Goal: Navigation & Orientation: Find specific page/section

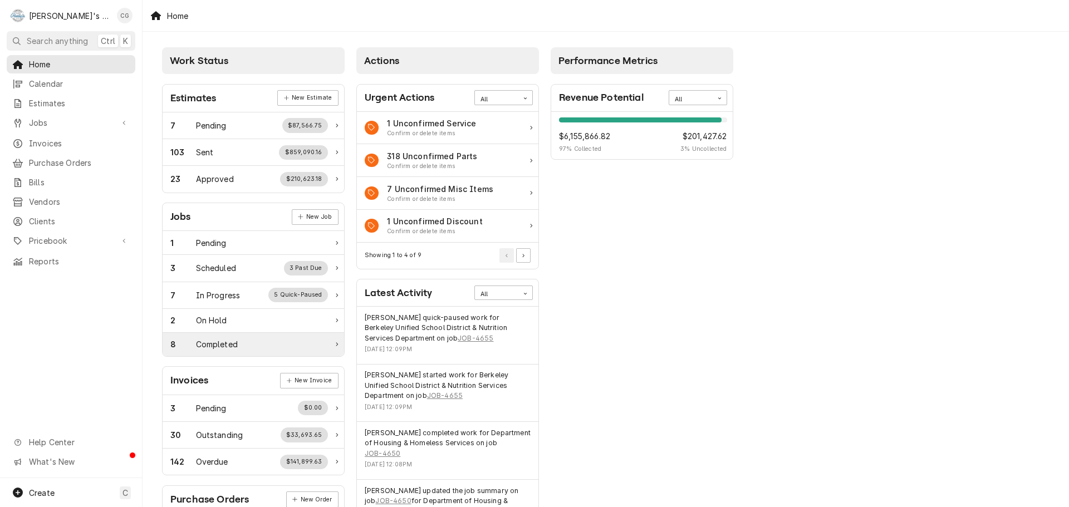
click at [239, 337] on div "8 Completed" at bounding box center [254, 344] width 182 height 23
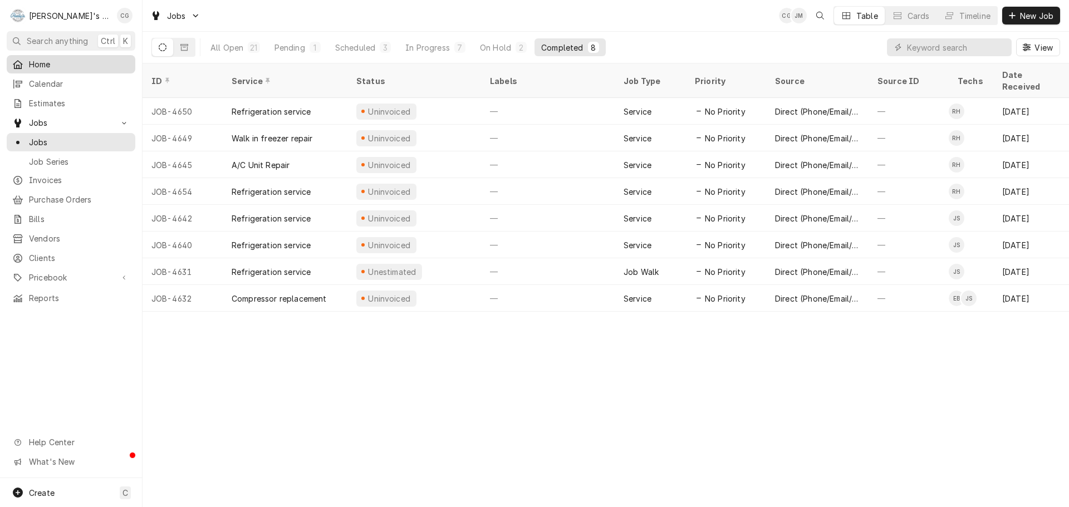
click at [84, 62] on span "Home" at bounding box center [79, 64] width 101 height 12
